Goal: Navigation & Orientation: Find specific page/section

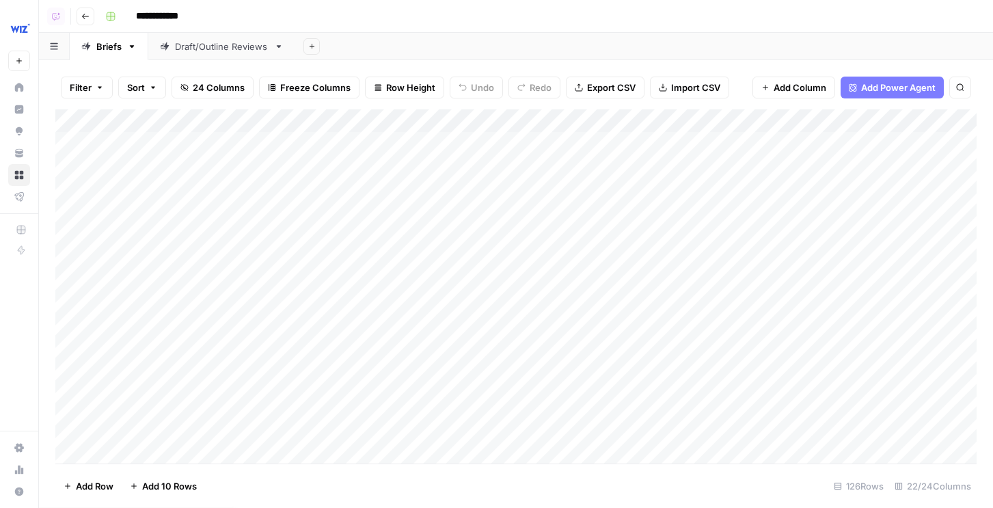
click at [499, 119] on div "Add Column" at bounding box center [515, 286] width 921 height 354
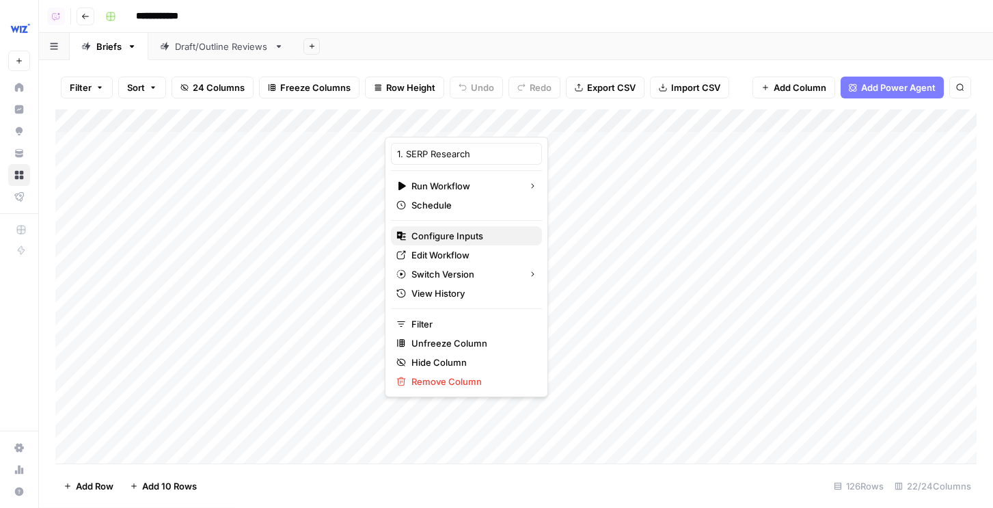
click at [434, 234] on span "Configure Inputs" at bounding box center [471, 236] width 120 height 14
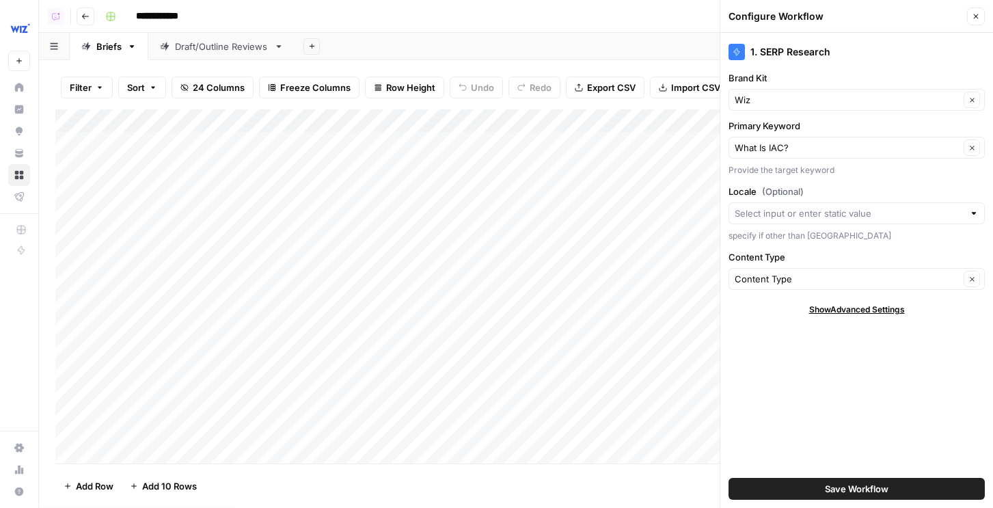
click at [978, 9] on button "Close" at bounding box center [976, 17] width 18 height 18
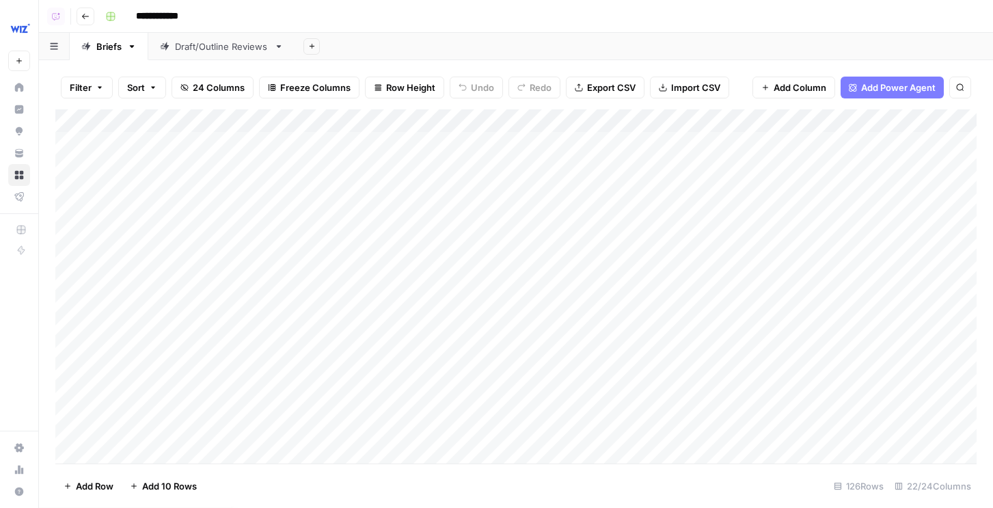
click at [502, 121] on div "Add Column" at bounding box center [515, 286] width 921 height 354
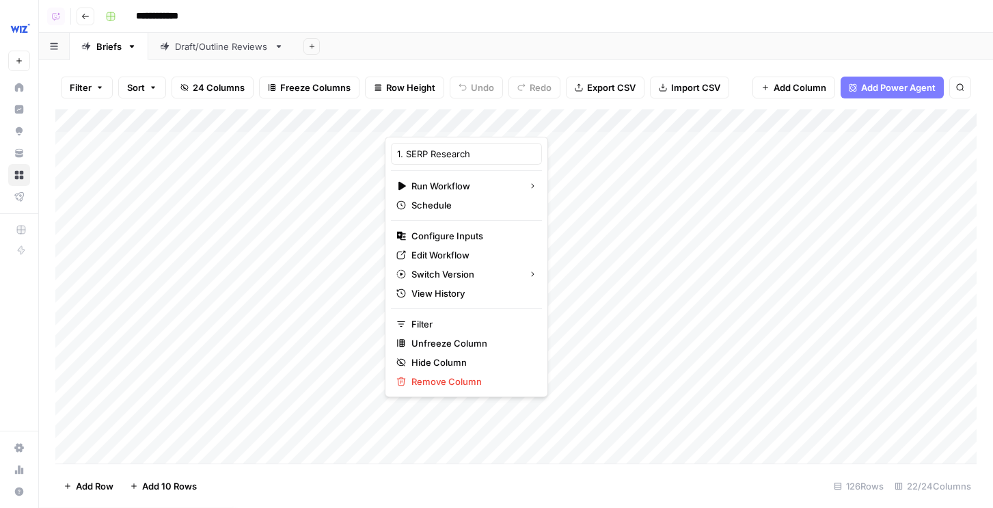
type input "1. SERP Research"
click at [472, 236] on span "Configure Inputs" at bounding box center [471, 236] width 120 height 14
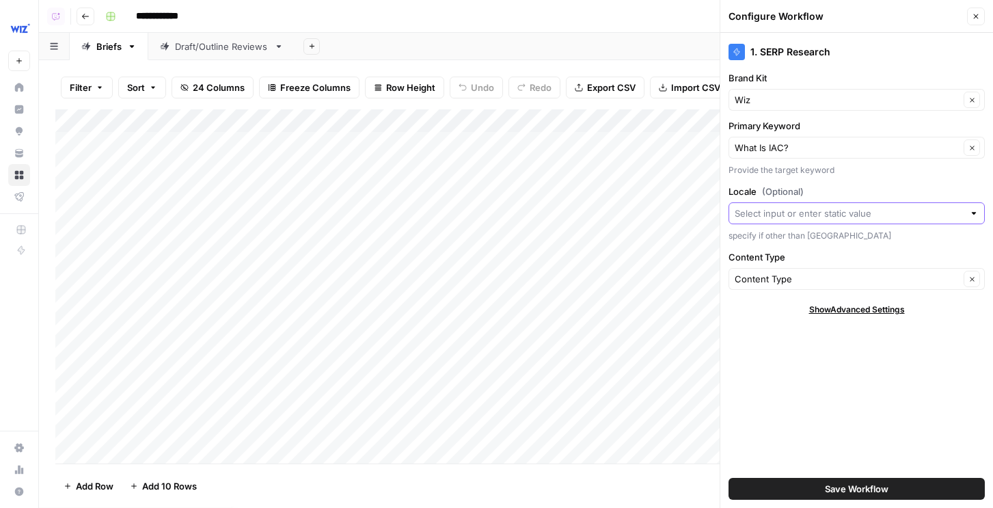
click at [776, 210] on input "Locale (Optional)" at bounding box center [848, 213] width 229 height 14
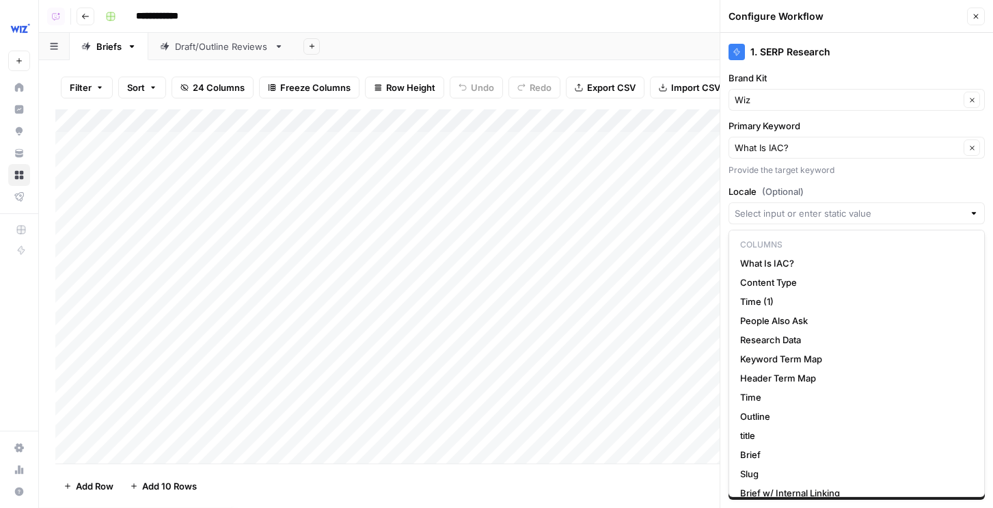
click at [769, 192] on span "(Optional)" at bounding box center [783, 191] width 42 height 14
click at [769, 206] on input "Locale (Optional)" at bounding box center [848, 213] width 229 height 14
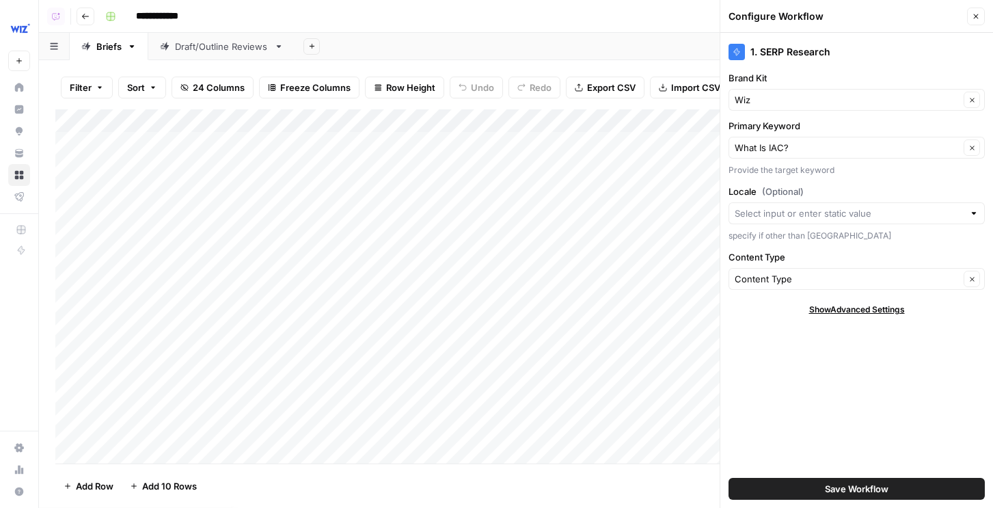
click at [975, 13] on icon "button" at bounding box center [976, 16] width 8 height 8
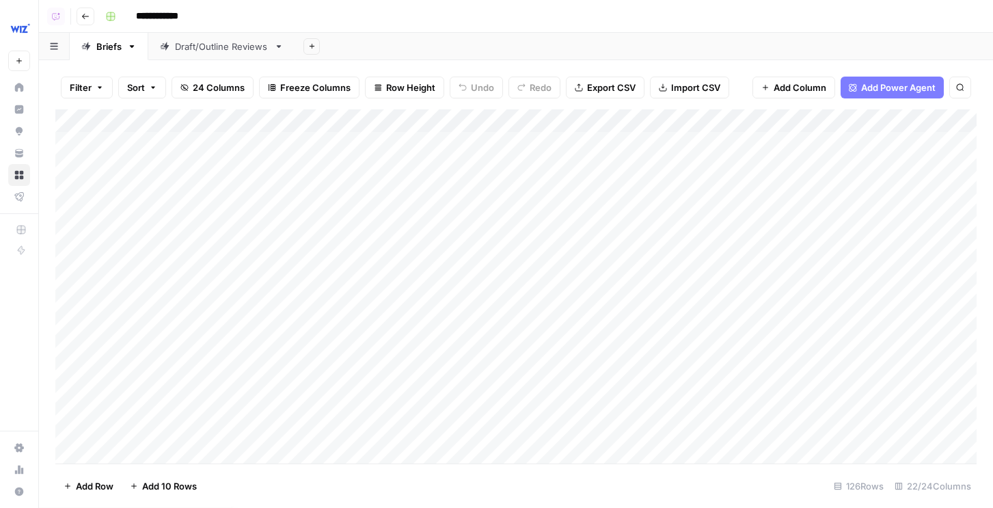
click at [17, 27] on img "Workspace: Wiz" at bounding box center [20, 28] width 25 height 25
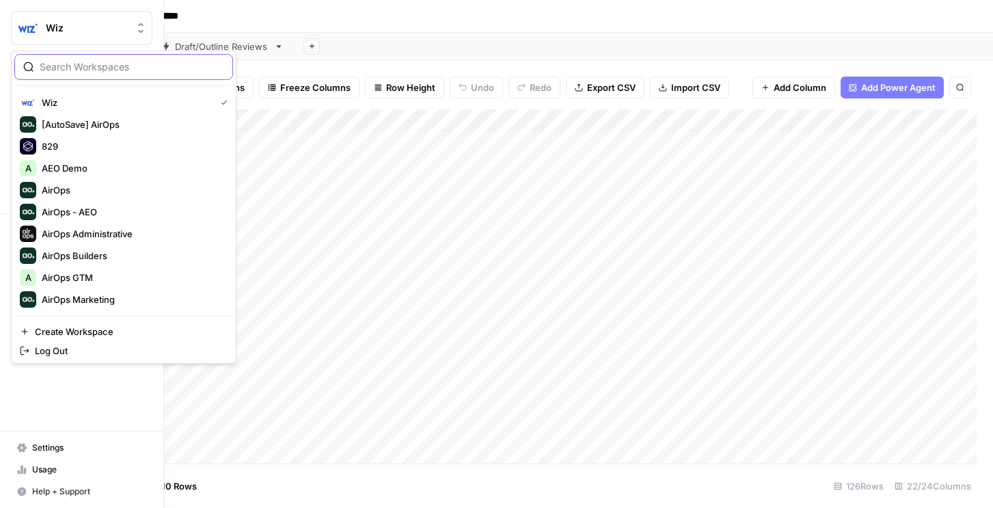
click at [91, 66] on input "search" at bounding box center [132, 67] width 184 height 14
type input "prepl"
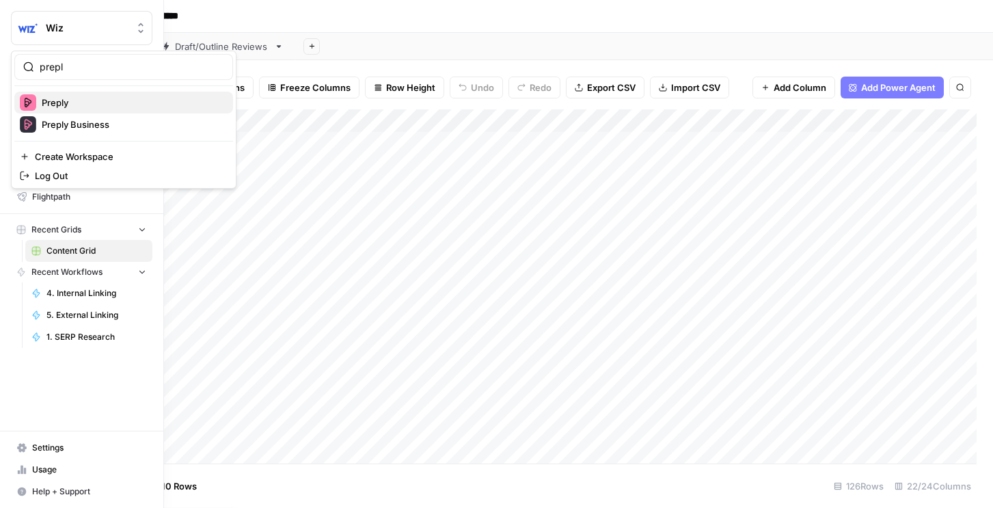
click at [77, 108] on span "Preply" at bounding box center [132, 103] width 180 height 14
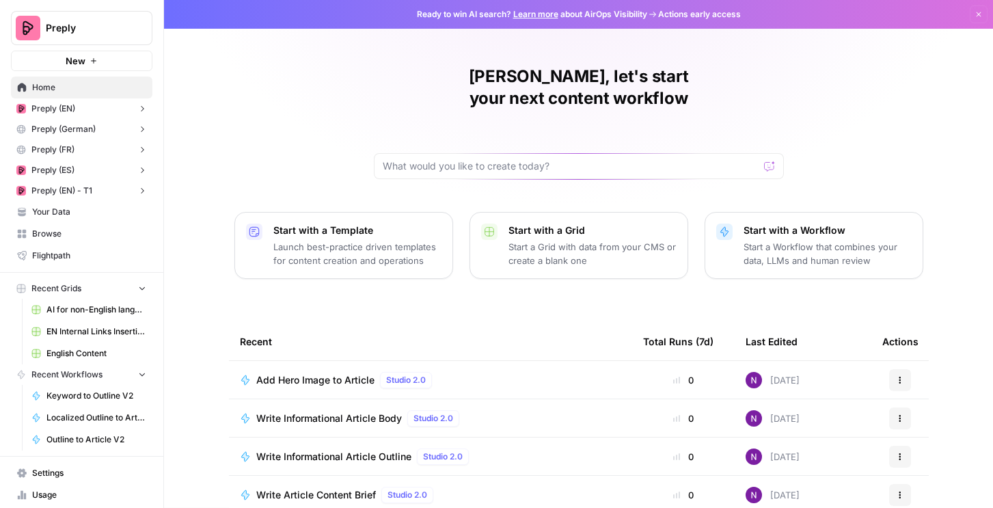
scroll to position [121, 0]
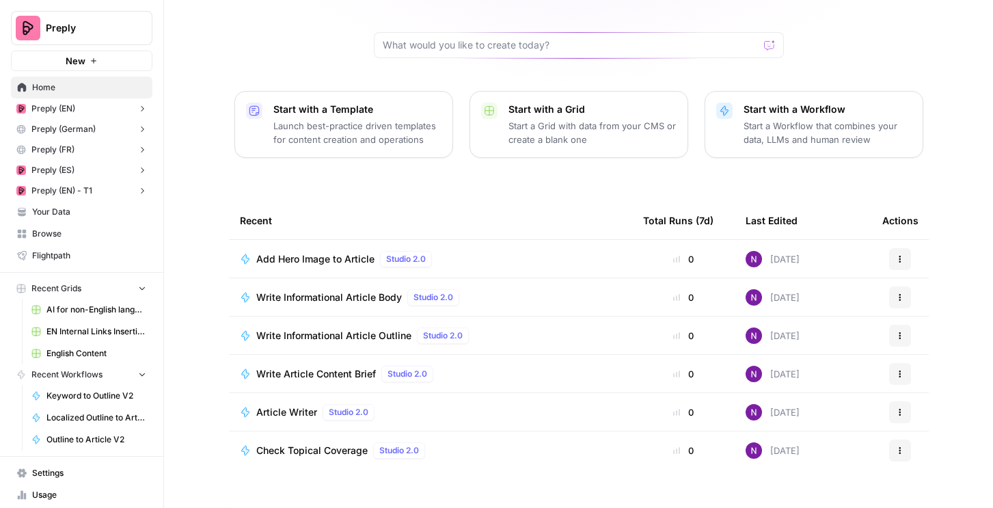
click at [84, 309] on span "AI for non-English languages" at bounding box center [96, 309] width 100 height 12
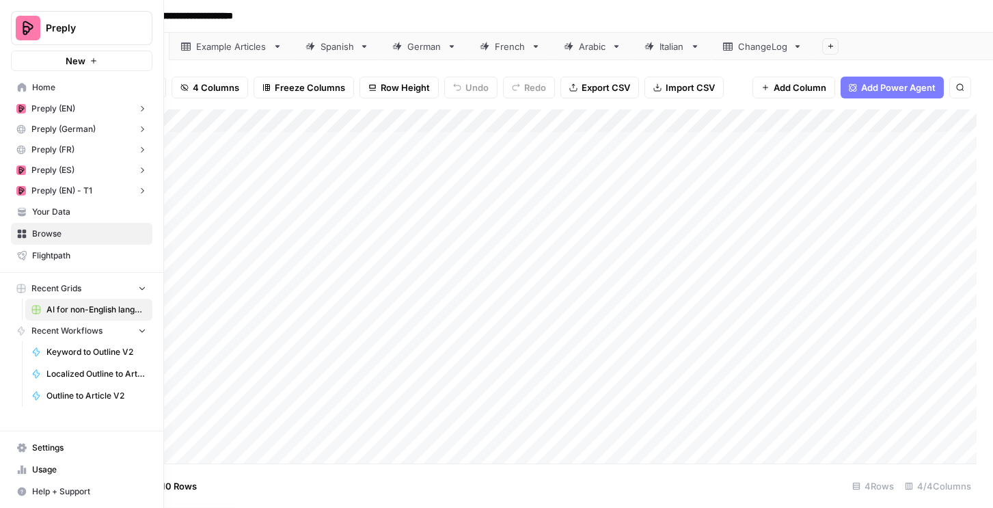
click at [49, 234] on span "Browse" at bounding box center [89, 234] width 114 height 12
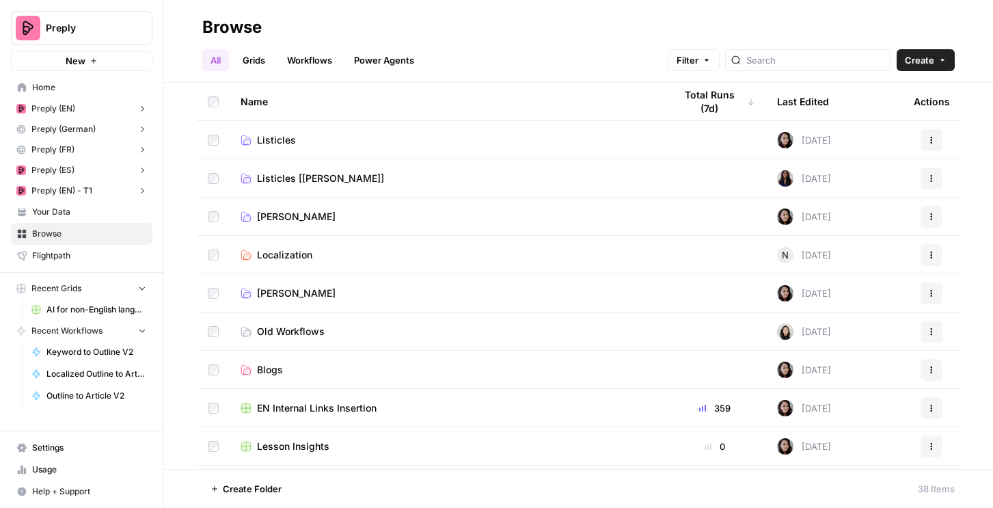
click at [251, 61] on link "Grids" at bounding box center [253, 60] width 39 height 22
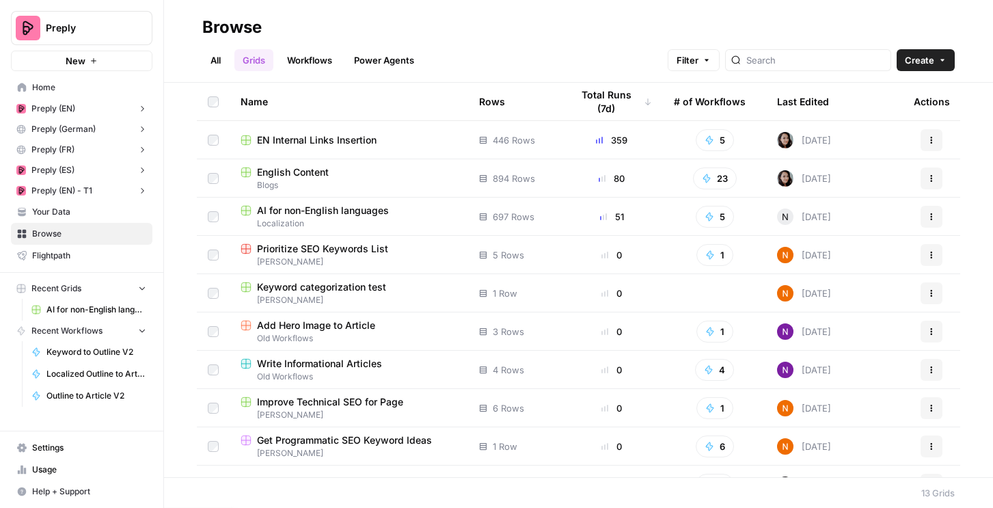
click at [333, 223] on span "Localization" at bounding box center [349, 223] width 217 height 12
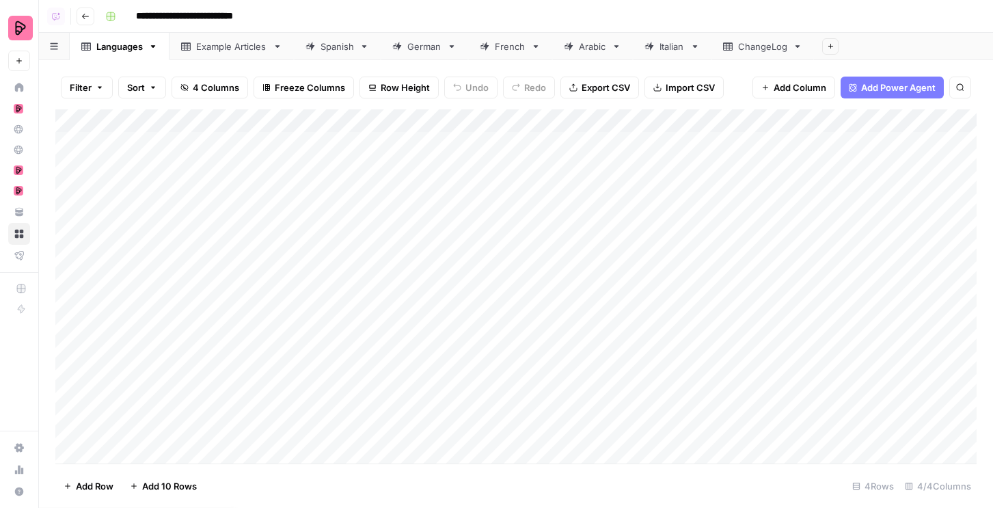
scroll to position [0, 239]
click at [495, 46] on div "French" at bounding box center [503, 47] width 46 height 14
click at [120, 52] on div "Languages" at bounding box center [119, 47] width 46 height 14
click at [215, 48] on div "Example Articles" at bounding box center [231, 47] width 71 height 14
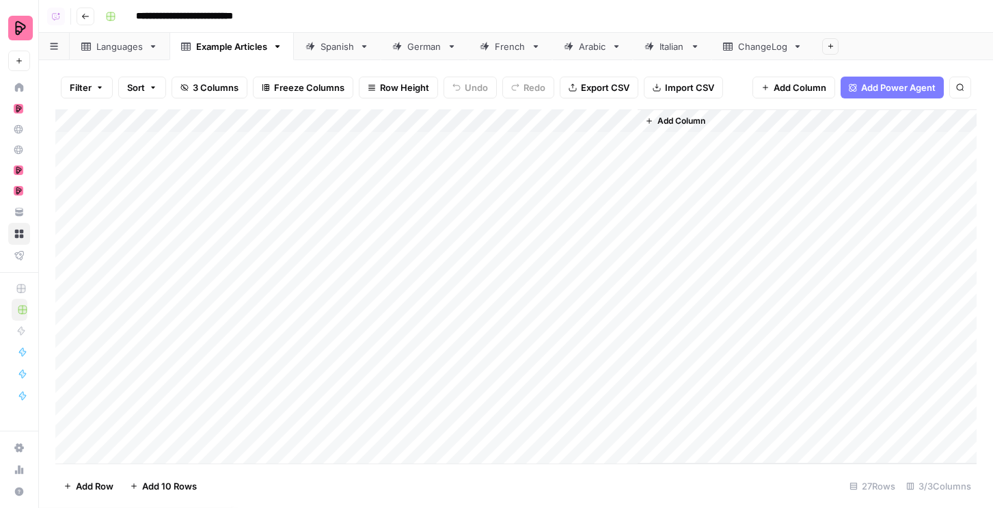
click at [349, 44] on div "Spanish" at bounding box center [336, 47] width 33 height 14
